Goal: Information Seeking & Learning: Learn about a topic

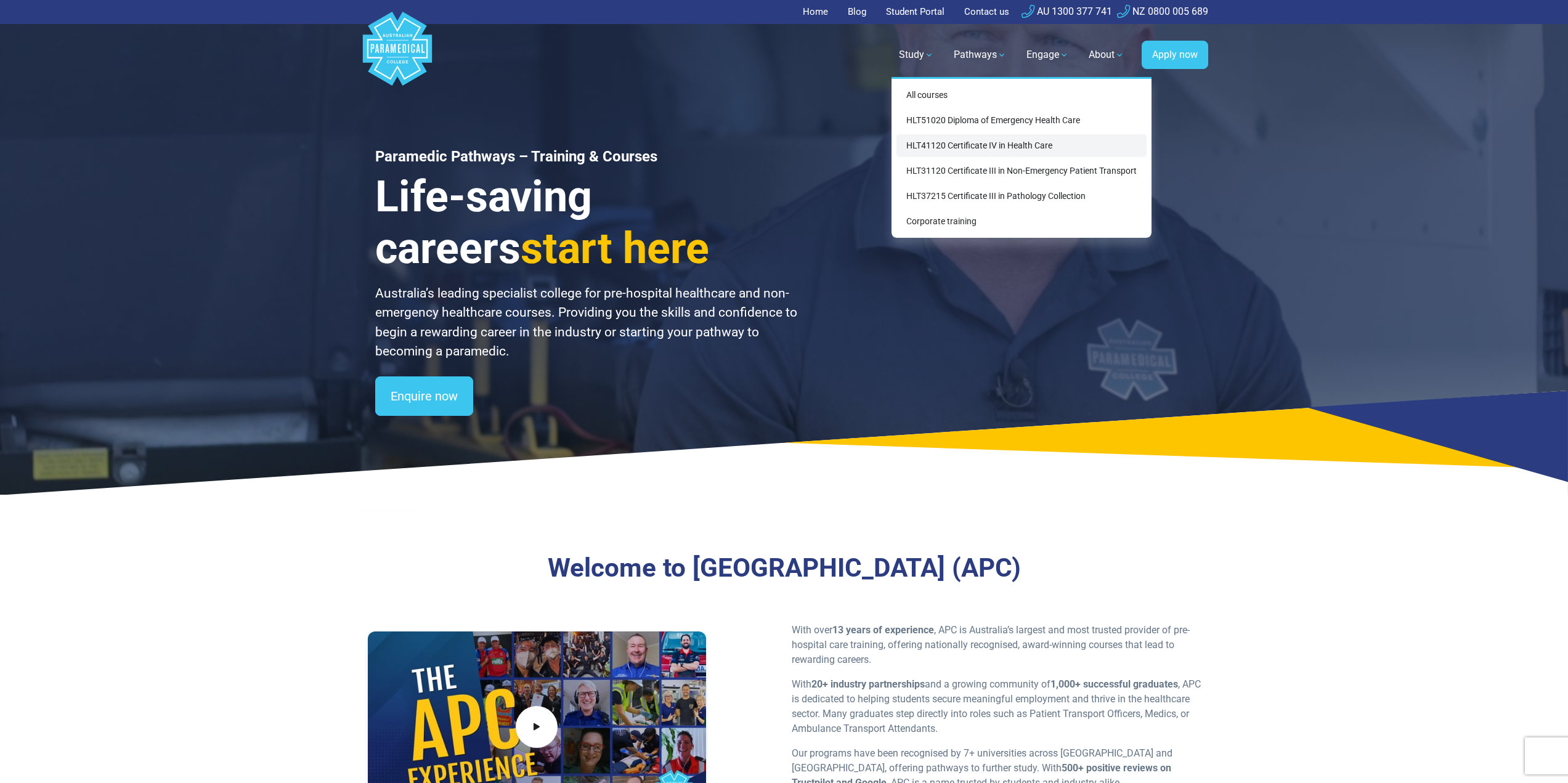
click at [1044, 144] on link "HLT41120 Certificate IV in Health Care" at bounding box center [1022, 145] width 250 height 23
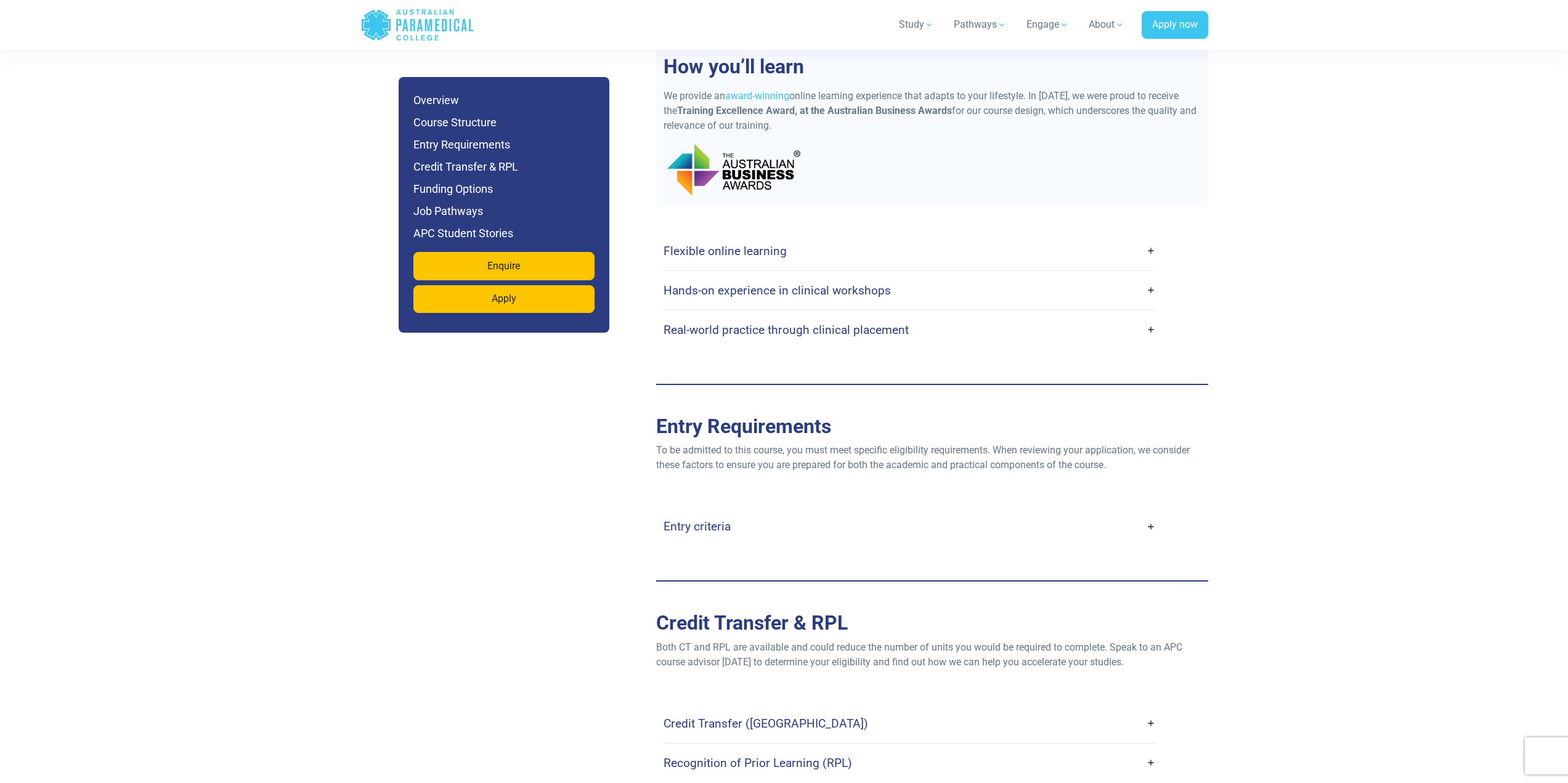
scroll to position [2279, 0]
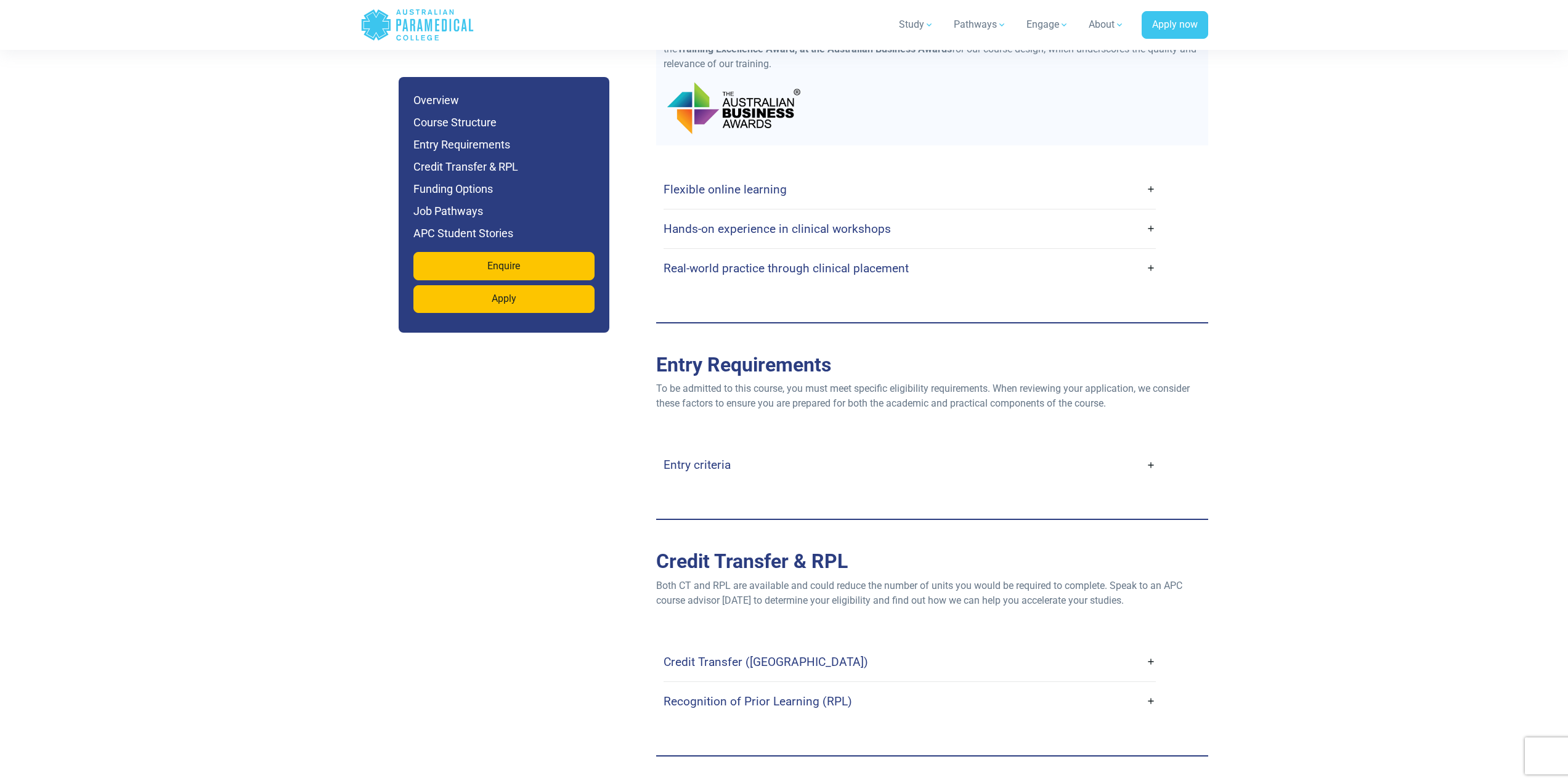
click at [1142, 648] on link "Credit Transfer (CT)" at bounding box center [909, 662] width 492 height 29
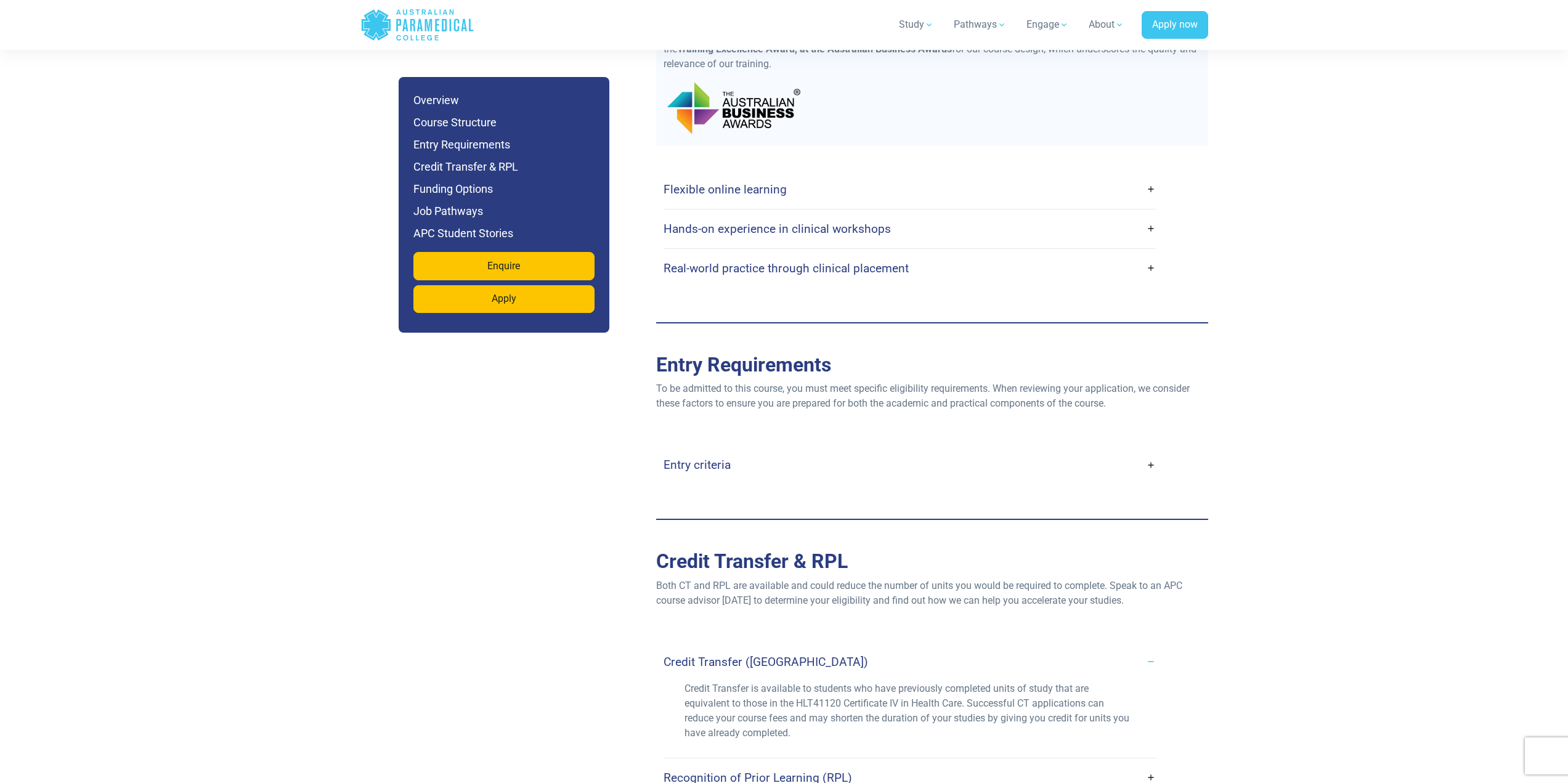
scroll to position [2464, 0]
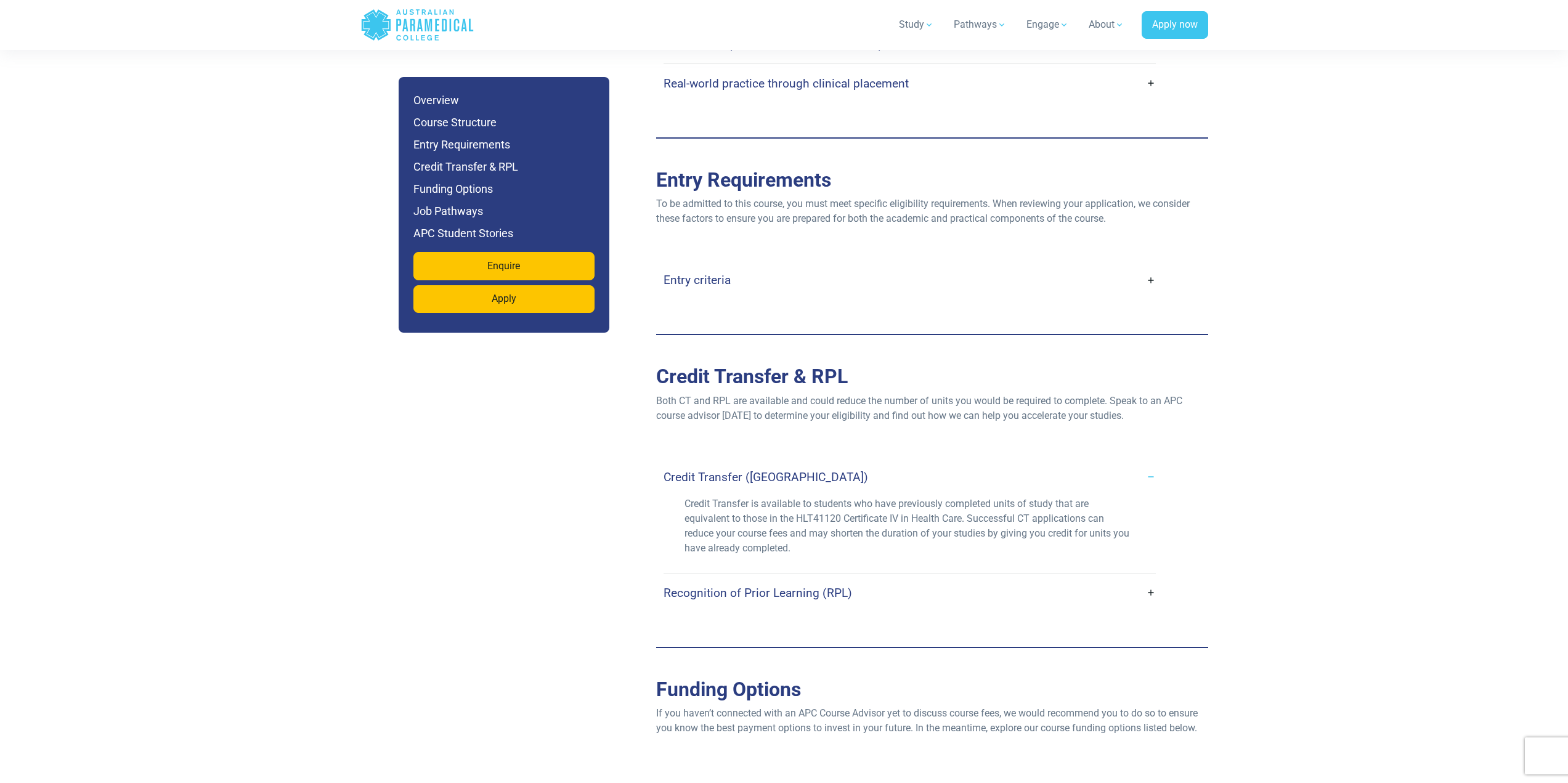
click at [1149, 578] on link "Recognition of Prior Learning (RPL)" at bounding box center [909, 592] width 492 height 29
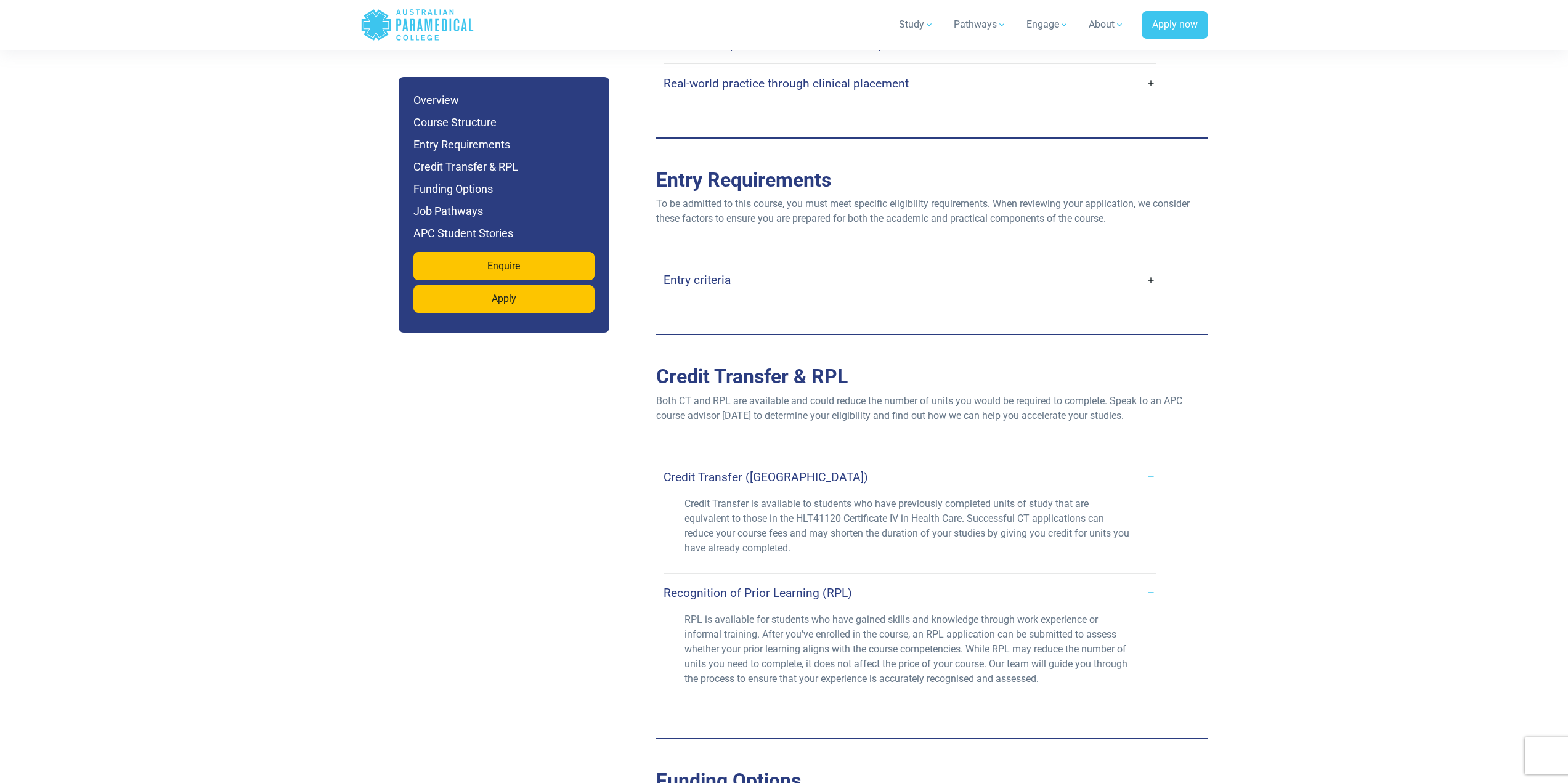
scroll to position [2649, 0]
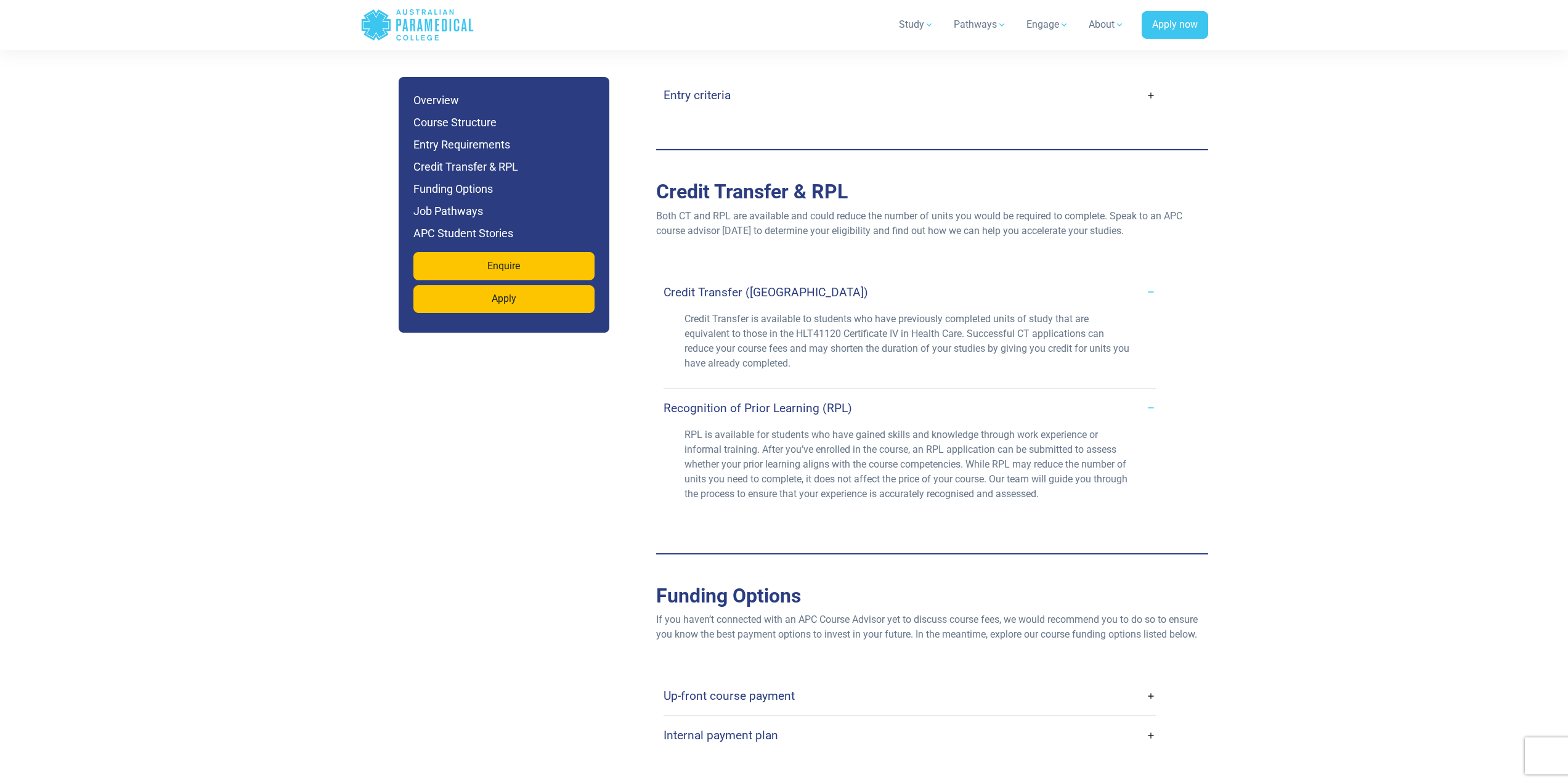
click at [1154, 681] on link "Up-front course payment" at bounding box center [909, 695] width 492 height 29
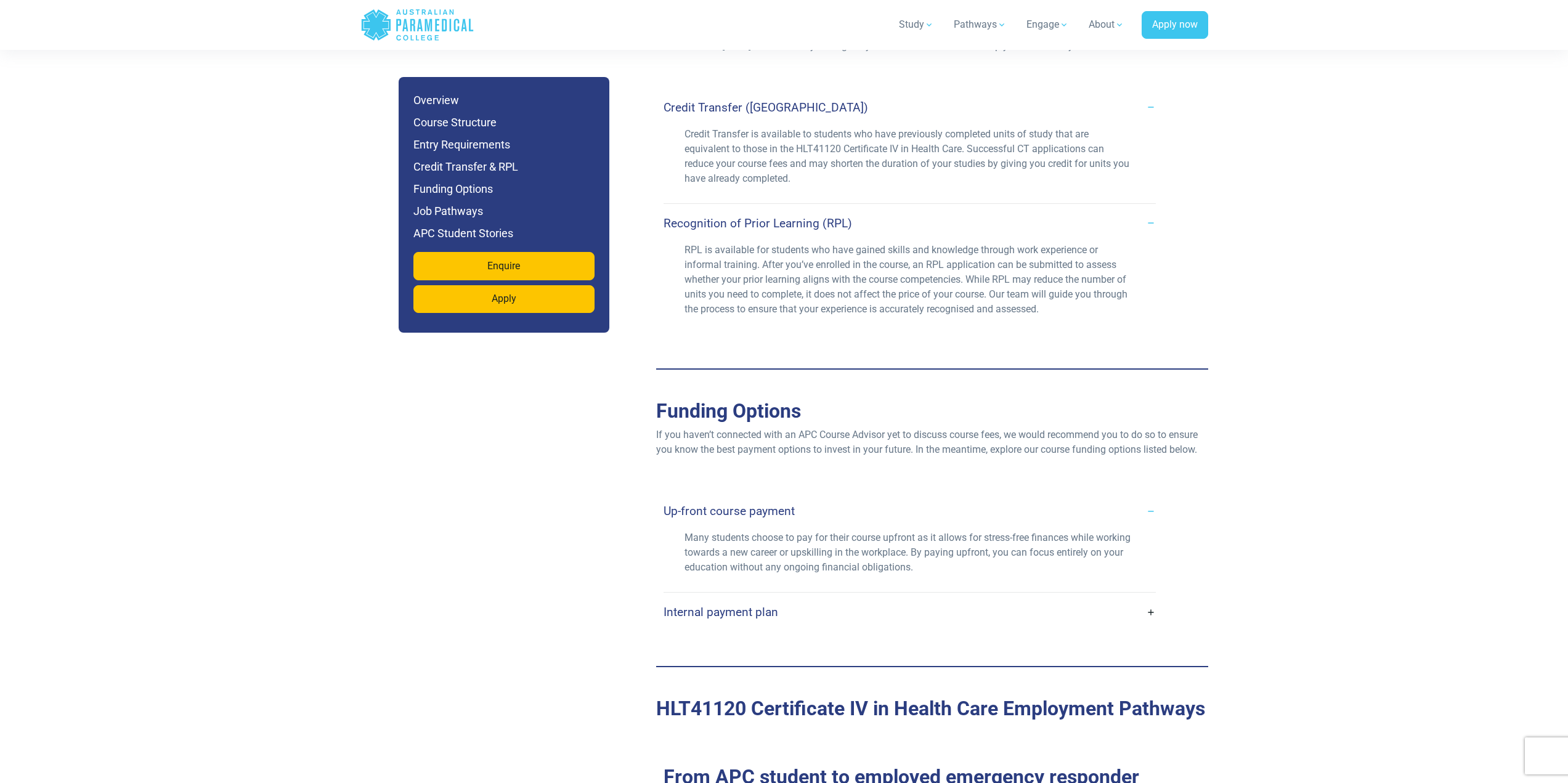
click at [1151, 598] on link "Internal payment plan" at bounding box center [909, 612] width 492 height 29
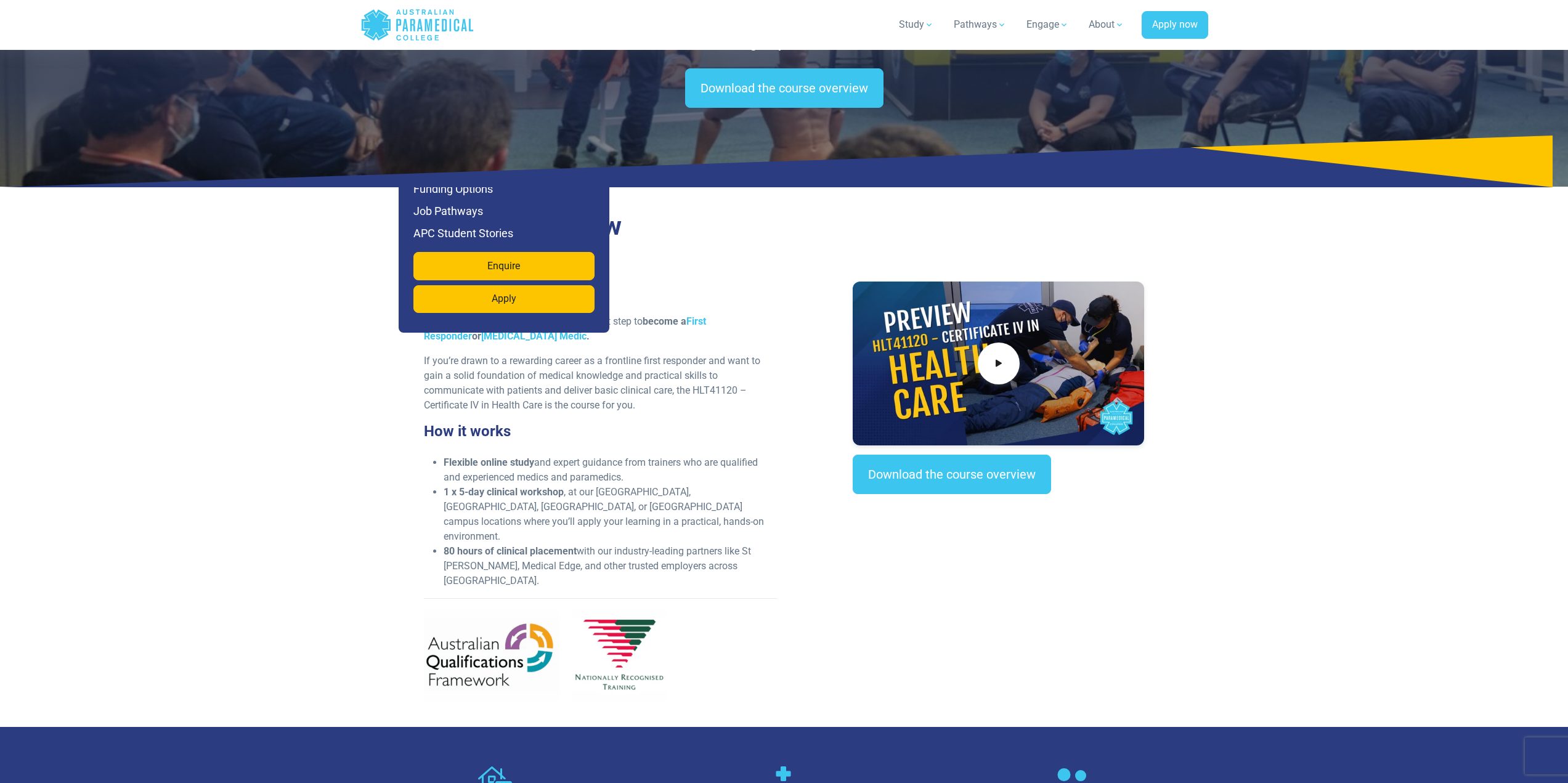
scroll to position [0, 0]
